Goal: Task Accomplishment & Management: Manage account settings

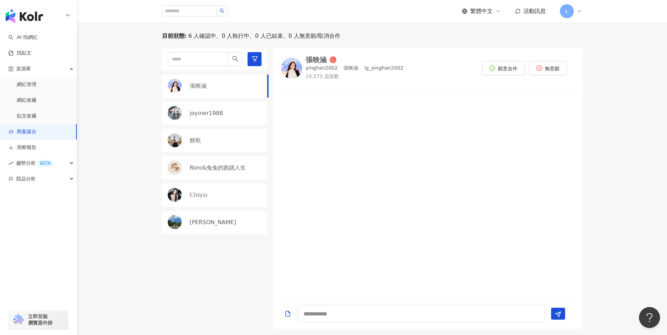
click at [538, 11] on span "活動訊息" at bounding box center [534, 11] width 22 height 7
click at [611, 125] on div "目前狀態 : 6 人確認中、0 人執行中、0 人已結束、0 人無意願/取消合作 [PERSON_NAME] joyiner1988 餅乾 Roro&兔兔的跑跳…" at bounding box center [372, 180] width 590 height 297
click at [36, 135] on link "商案媒合" at bounding box center [22, 131] width 28 height 7
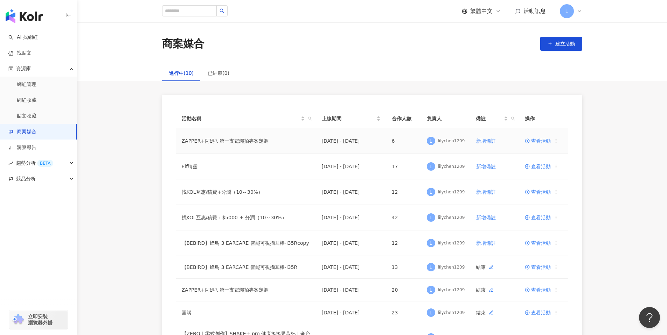
click at [535, 141] on span "查看活動" at bounding box center [538, 141] width 26 height 5
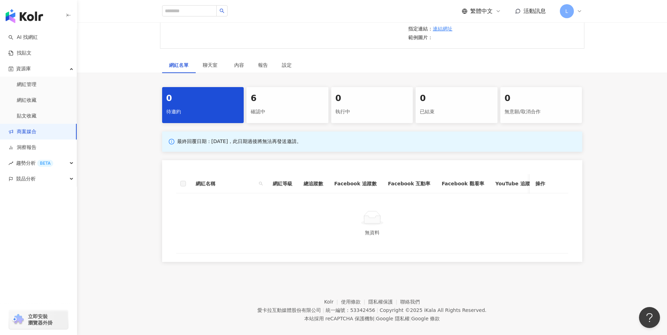
scroll to position [167, 0]
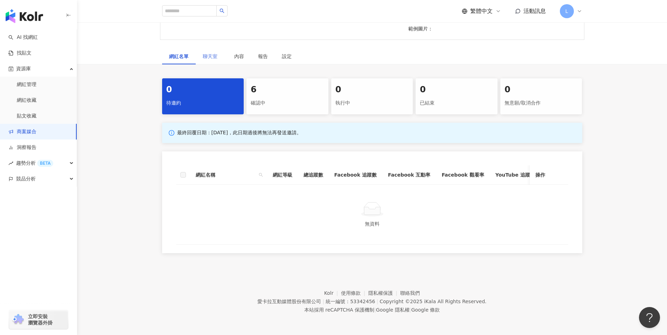
click at [208, 48] on div "聊天室" at bounding box center [212, 56] width 32 height 16
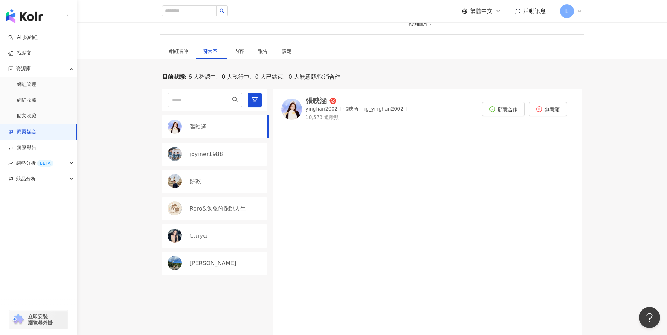
click at [193, 126] on p "張映涵" at bounding box center [198, 127] width 17 height 8
click at [322, 180] on div at bounding box center [427, 235] width 309 height 202
